Goal: Find specific page/section: Find specific page/section

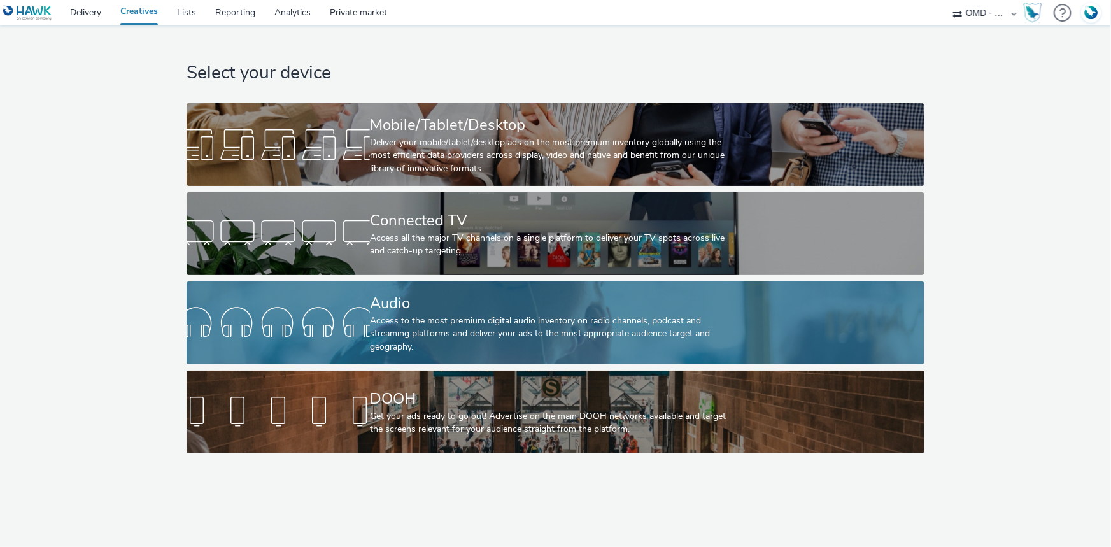
click at [465, 303] on div "Audio" at bounding box center [553, 303] width 366 height 22
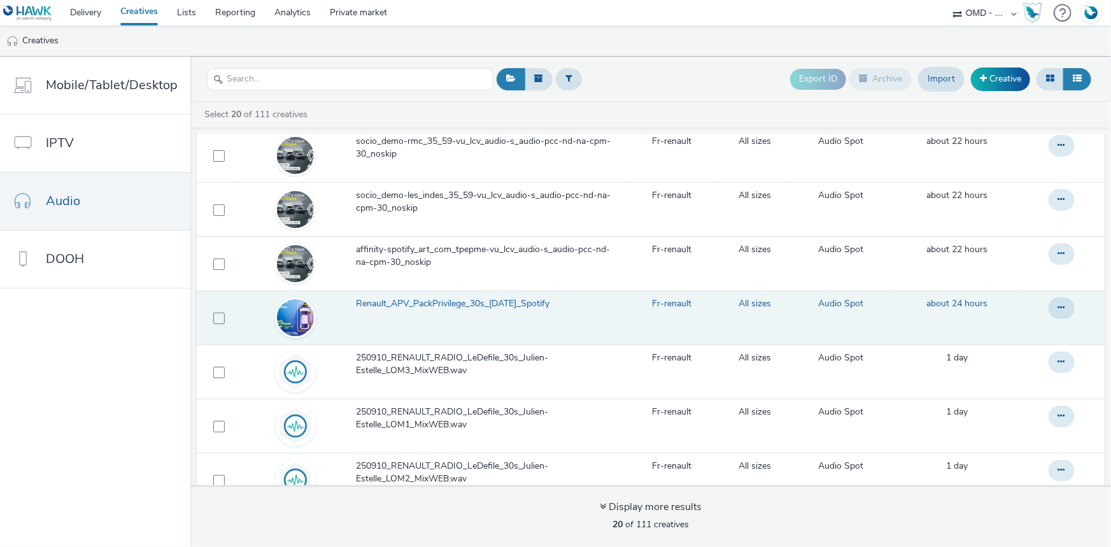
scroll to position [173, 0]
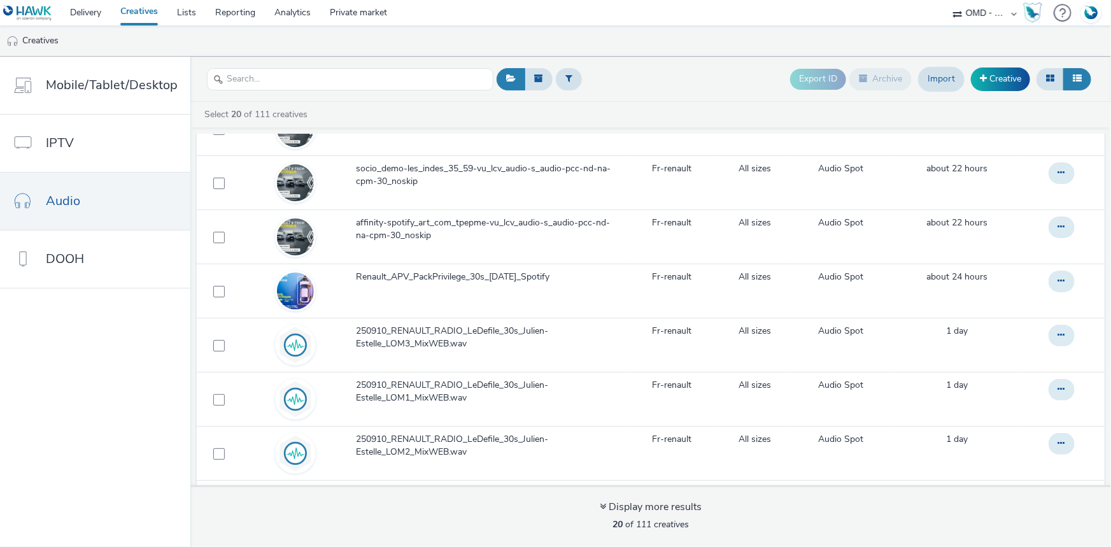
click at [972, 13] on select "ABI Media Ad4Health Adevinta ADITIKS Adops Agence79 AllMatik AMnet FR Amplifi F…" at bounding box center [985, 12] width 76 height 25
select select "1398b4a5-1499-43ce-9283-ad72654f62ce"
click at [947, 0] on select "ABI Media Ad4Health Adevinta ADITIKS Adops Agence79 AllMatik AMnet FR Amplifi F…" at bounding box center [985, 12] width 76 height 25
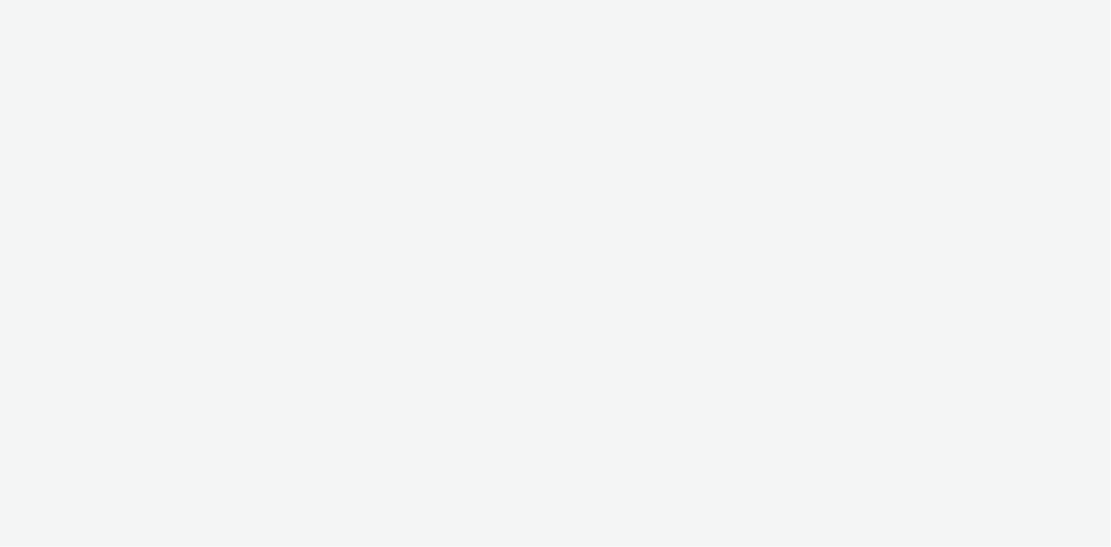
select select "1398b4a5-1499-43ce-9283-ad72654f62ce"
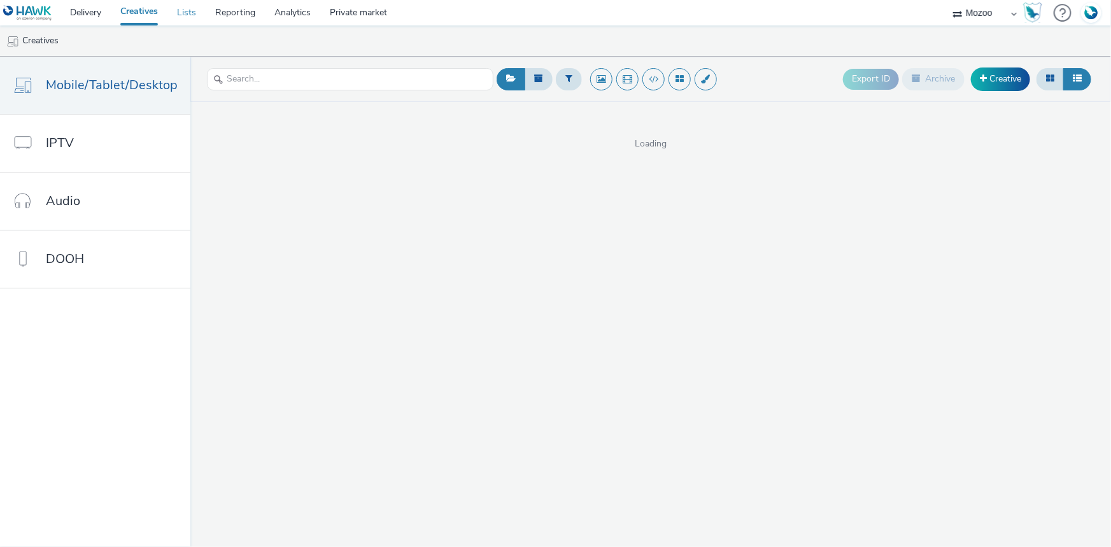
click at [185, 13] on link "Lists" at bounding box center [186, 12] width 38 height 25
